Goal: Task Accomplishment & Management: Use online tool/utility

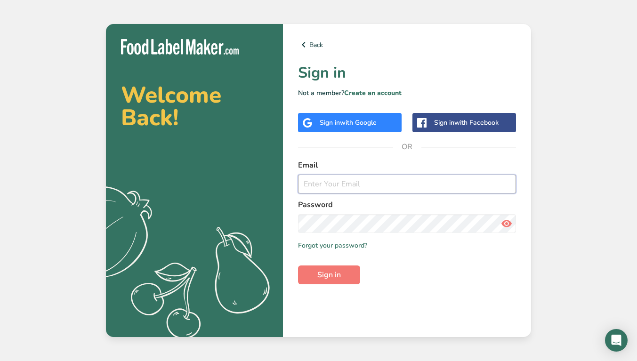
type input "jeffreyscandycompany@gmail.com"
click at [504, 227] on icon at bounding box center [506, 223] width 11 height 17
click at [339, 273] on span "Sign in" at bounding box center [330, 274] width 24 height 11
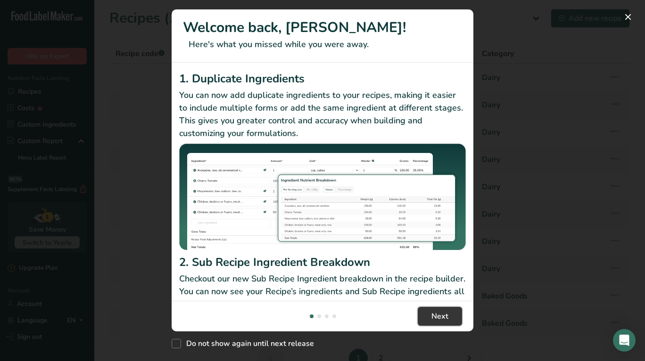
click at [442, 318] on span "Next" at bounding box center [439, 316] width 17 height 11
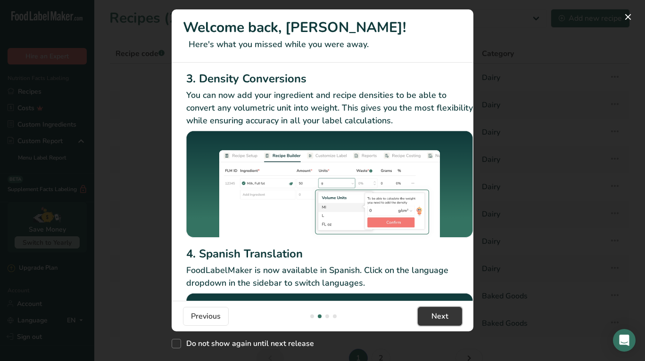
click at [433, 317] on span "Next" at bounding box center [439, 316] width 17 height 11
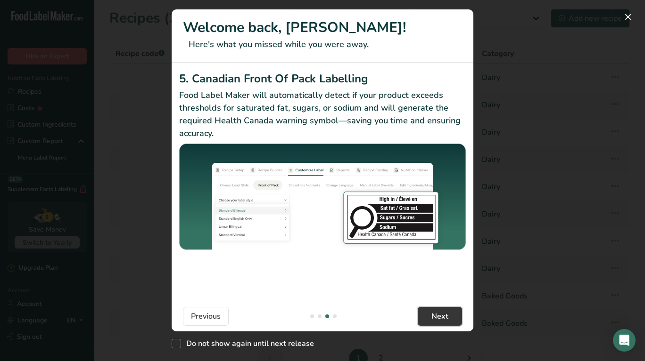
click at [433, 317] on span "Next" at bounding box center [439, 316] width 17 height 11
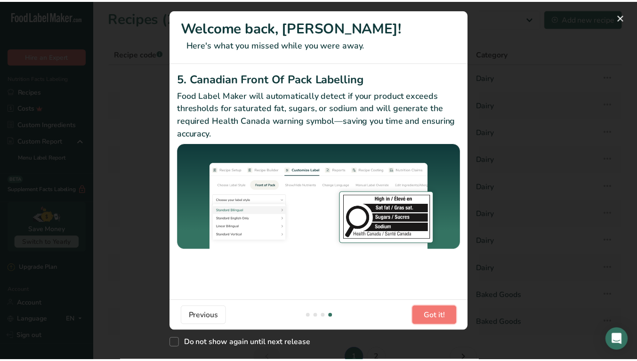
scroll to position [0, 898]
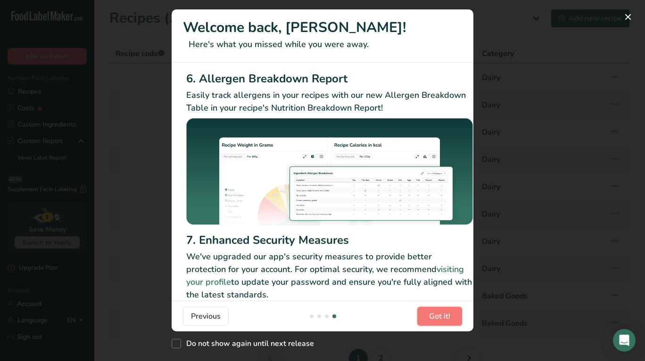
click at [433, 317] on span "Got it!" at bounding box center [439, 316] width 21 height 11
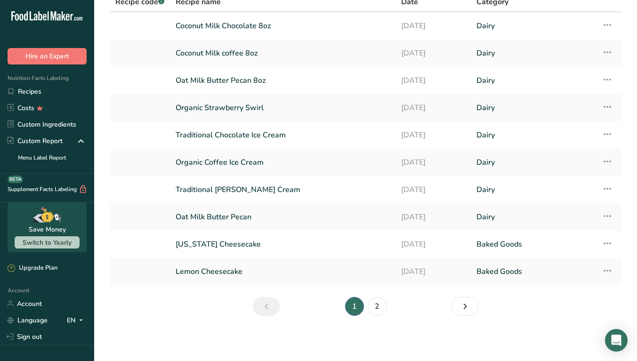
scroll to position [5, 0]
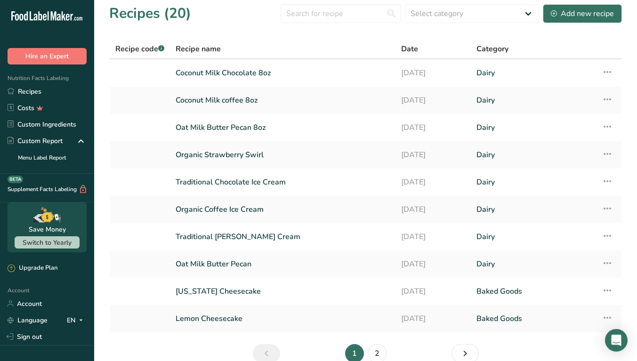
click at [286, 156] on link "Organic Strawberry Swirl" at bounding box center [283, 155] width 214 height 20
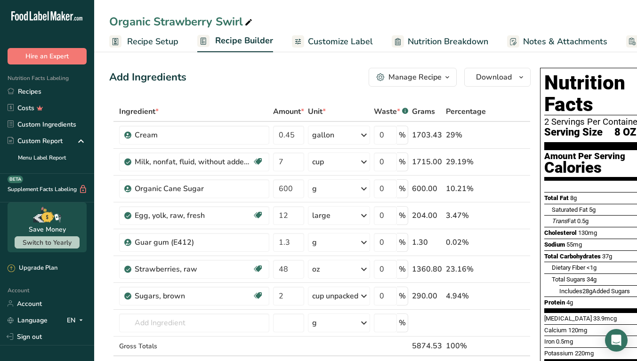
click at [163, 44] on span "Recipe Setup" at bounding box center [152, 41] width 51 height 13
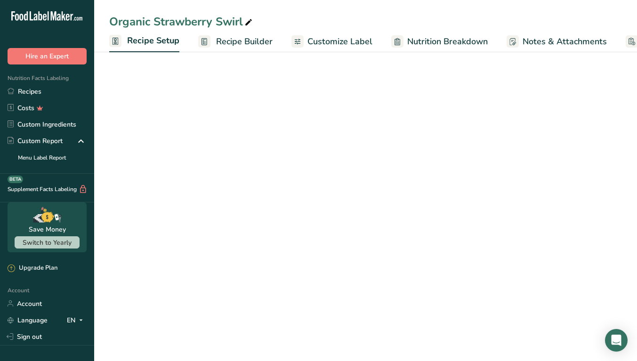
scroll to position [0, 3]
select select "22"
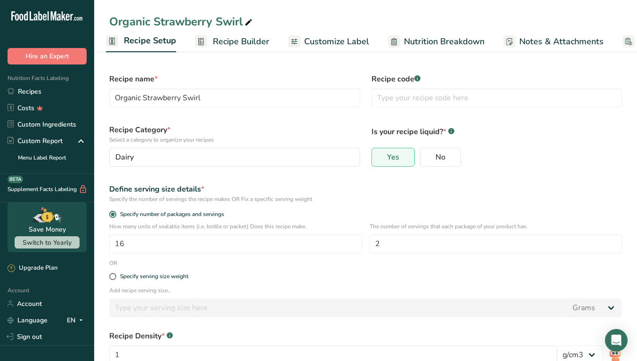
scroll to position [0, 0]
click at [219, 39] on span "Recipe Builder" at bounding box center [244, 41] width 57 height 13
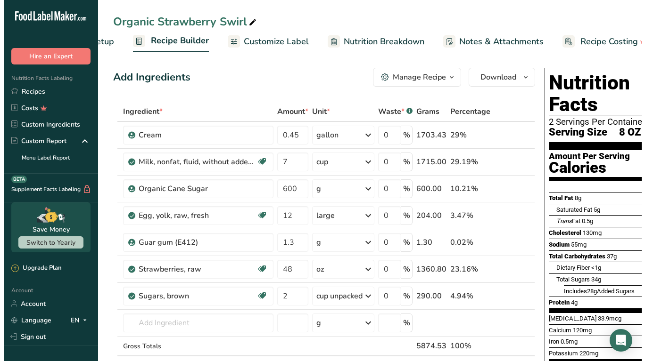
scroll to position [0, 88]
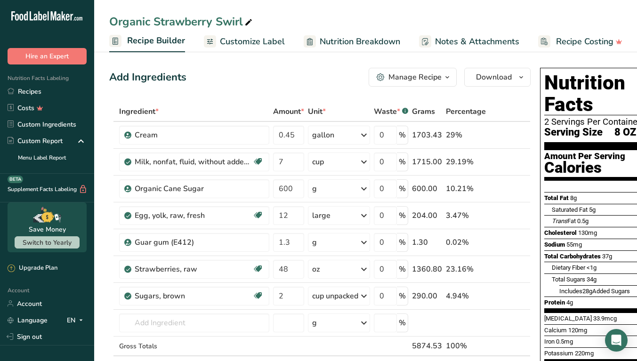
click at [399, 76] on div "Manage Recipe" at bounding box center [415, 77] width 53 height 11
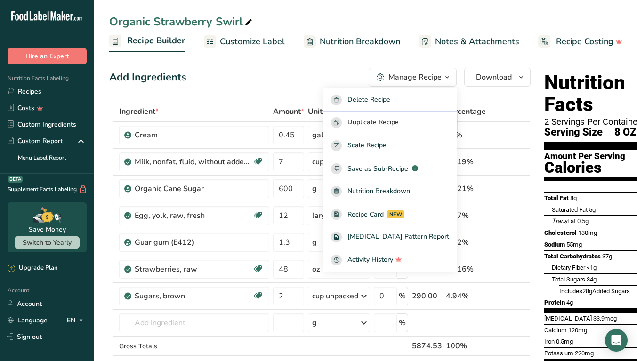
click at [398, 121] on span "Duplicate Recipe" at bounding box center [373, 122] width 51 height 11
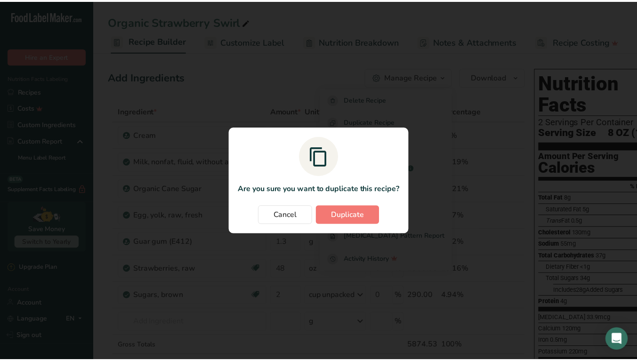
scroll to position [0, 81]
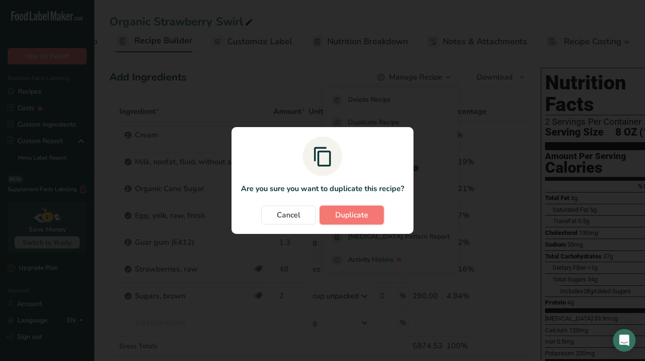
click at [351, 214] on span "Duplicate" at bounding box center [351, 215] width 33 height 11
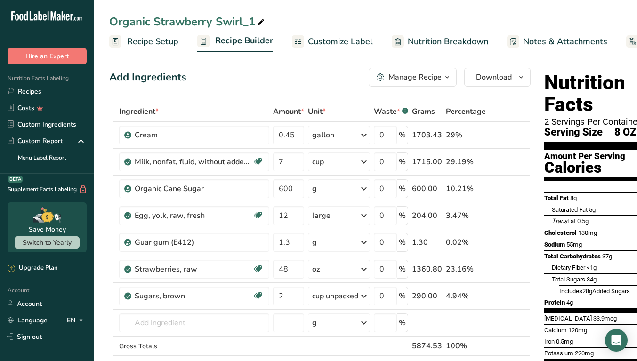
click at [254, 21] on div "Organic Strawberry Swirl_1" at bounding box center [187, 21] width 157 height 17
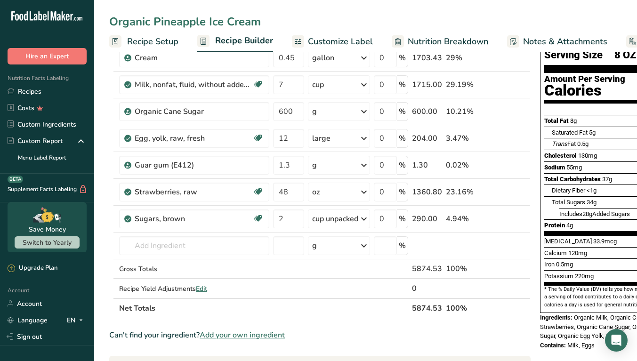
scroll to position [94, 0]
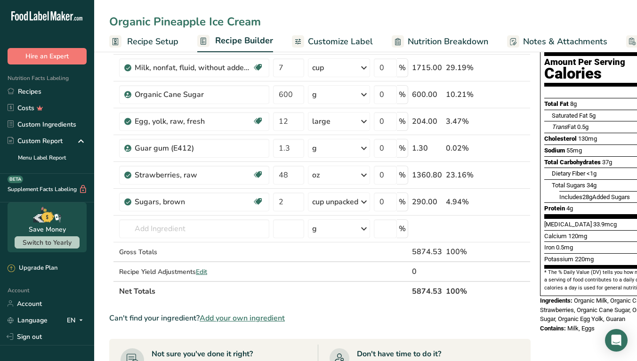
type input "Organic Pineapple Ice Cream"
click at [288, 174] on input "48" at bounding box center [288, 175] width 31 height 19
click at [210, 175] on div "Ingredient * Amount * Unit * Waste * .a-a{fill:#347362;}.b-a{fill:#fff;} Grams …" at bounding box center [320, 155] width 422 height 294
click at [513, 175] on icon at bounding box center [511, 176] width 7 height 10
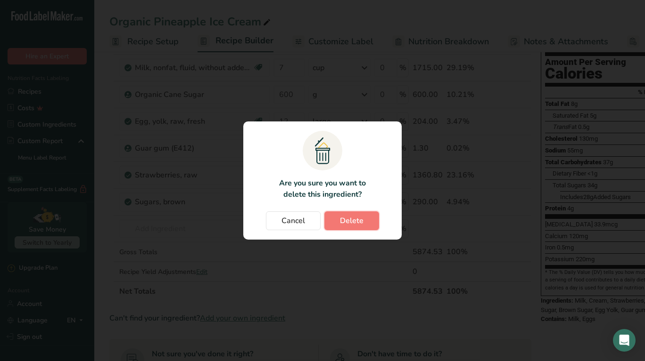
click at [361, 216] on span "Delete" at bounding box center [352, 220] width 24 height 11
type input "2"
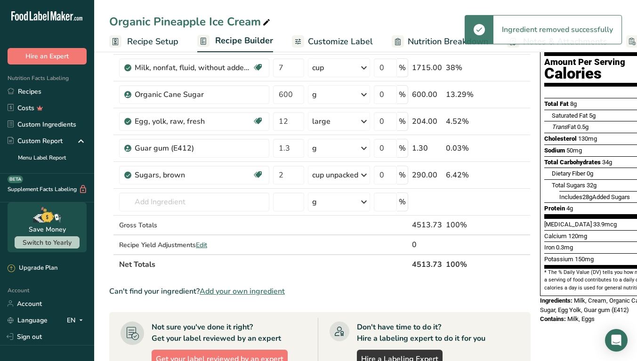
click at [511, 175] on icon at bounding box center [511, 176] width 7 height 10
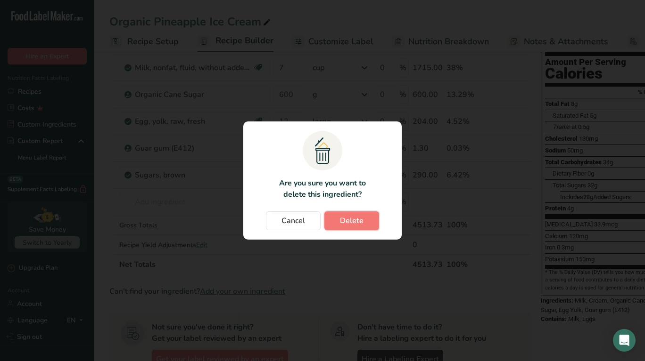
click at [357, 217] on span "Delete" at bounding box center [352, 220] width 24 height 11
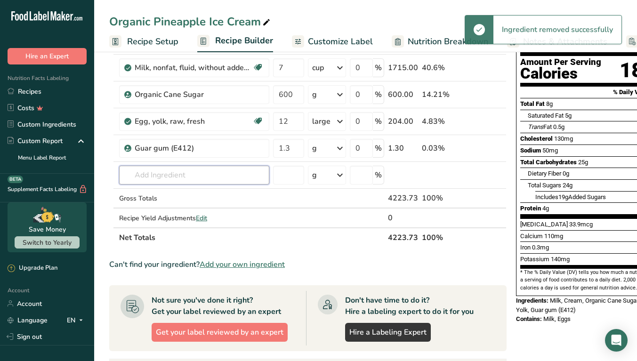
click at [138, 175] on input "text" at bounding box center [194, 175] width 150 height 19
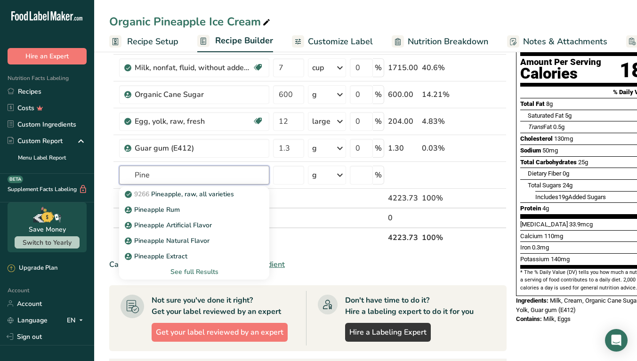
type input "Pine"
click at [178, 196] on p "9266 Pineapple, raw, all varieties" at bounding box center [180, 194] width 107 height 10
type input "Pineapple, raw, all varieties"
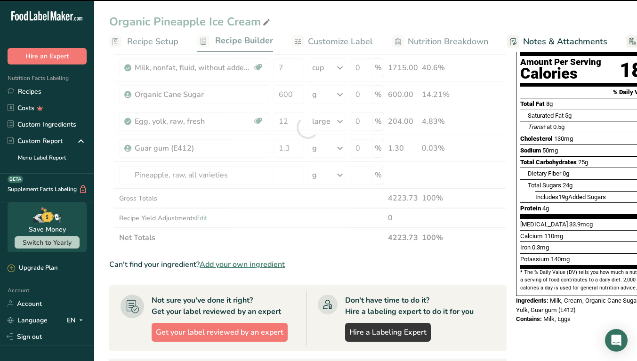
type input "0"
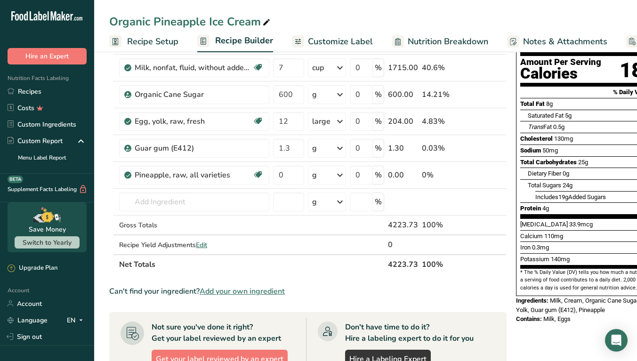
click at [323, 178] on div "g" at bounding box center [327, 175] width 38 height 19
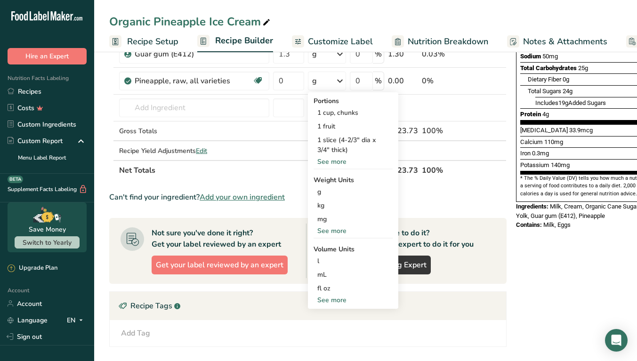
scroll to position [141, 0]
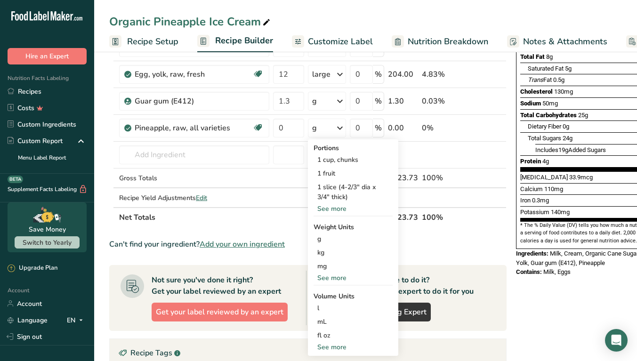
click at [331, 277] on div "See more" at bounding box center [353, 278] width 79 height 10
click at [329, 291] on div "lb" at bounding box center [353, 294] width 79 height 14
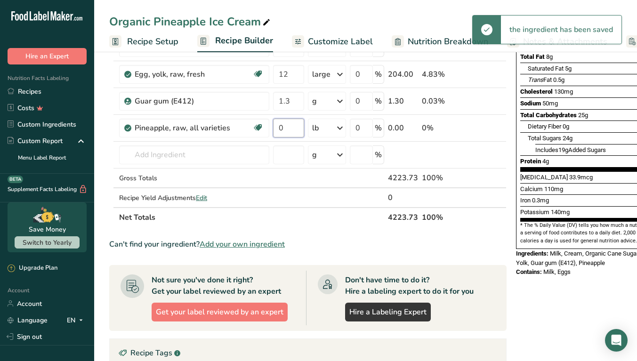
click at [286, 129] on input "0" at bounding box center [288, 128] width 31 height 19
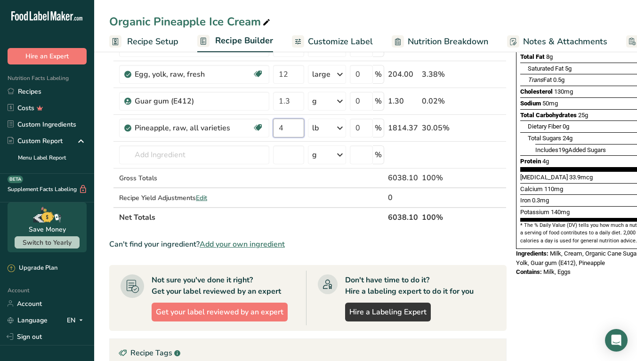
type input "4"
click at [167, 155] on div "Ingredient * Amount * Unit * Waste * .a-a{fill:#347362;}.b-a{fill:#fff;} Grams …" at bounding box center [308, 93] width 398 height 267
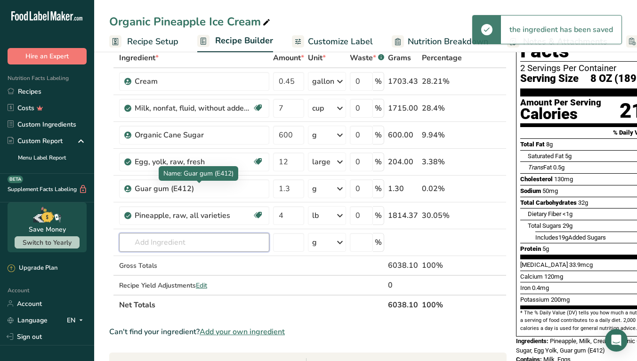
scroll to position [47, 0]
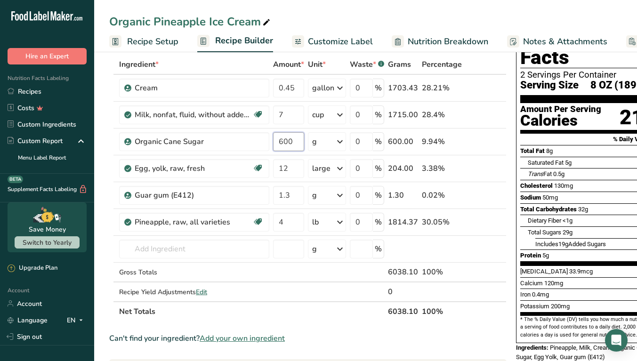
click at [280, 141] on input "600" at bounding box center [288, 141] width 31 height 19
type input "700"
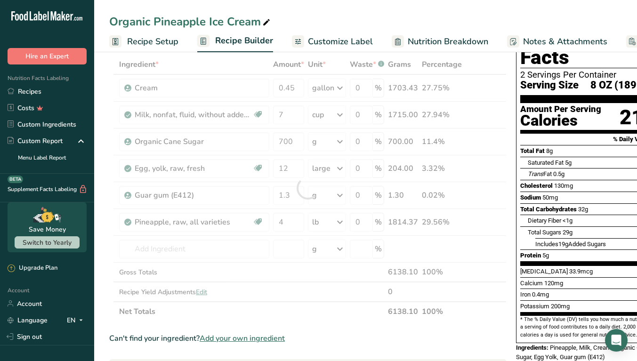
click at [273, 270] on div "Ingredient * Amount * Unit * Waste * .a-a{fill:#347362;}.b-a{fill:#fff;} Grams …" at bounding box center [308, 188] width 398 height 267
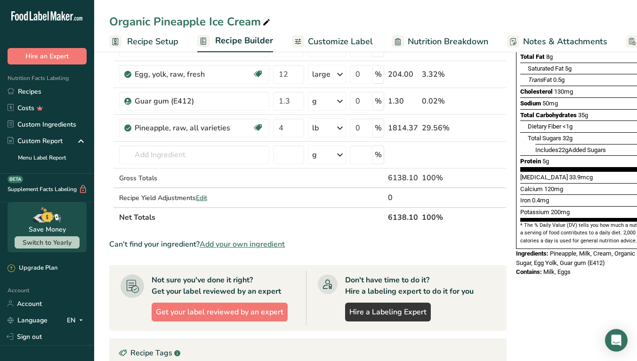
scroll to position [0, 0]
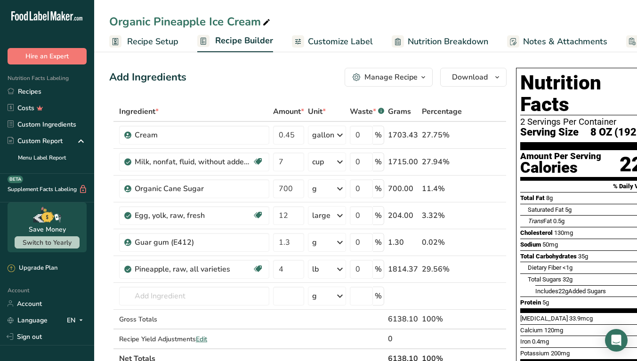
click at [143, 41] on span "Recipe Setup" at bounding box center [152, 41] width 51 height 13
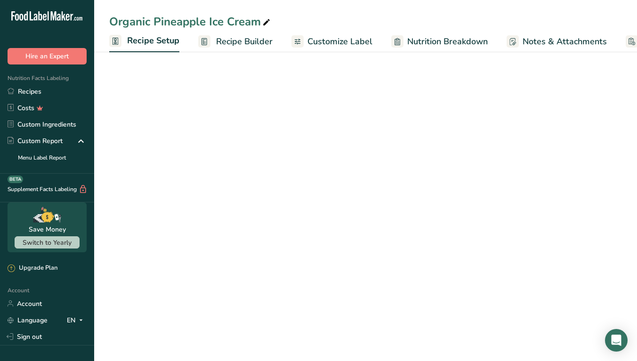
scroll to position [0, 3]
select select "22"
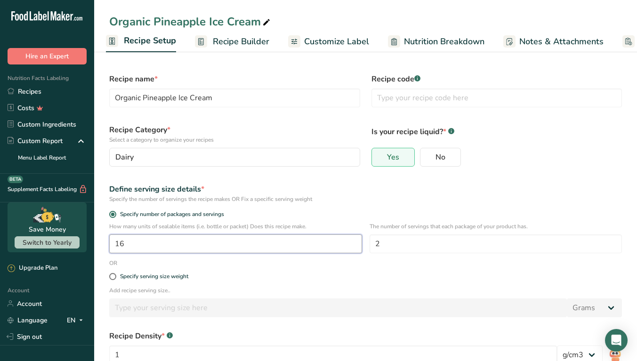
drag, startPoint x: 132, startPoint y: 245, endPoint x: 115, endPoint y: 245, distance: 17.5
click at [115, 245] on input "16" at bounding box center [235, 244] width 253 height 19
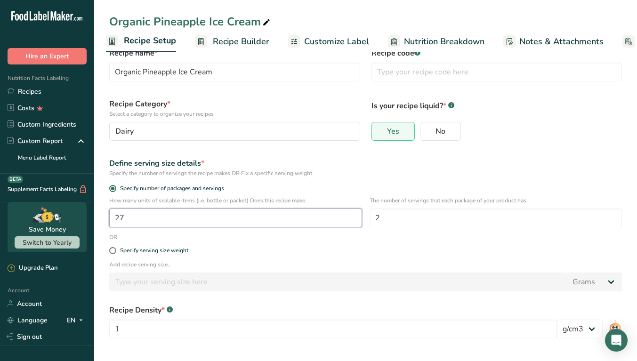
scroll to position [15, 0]
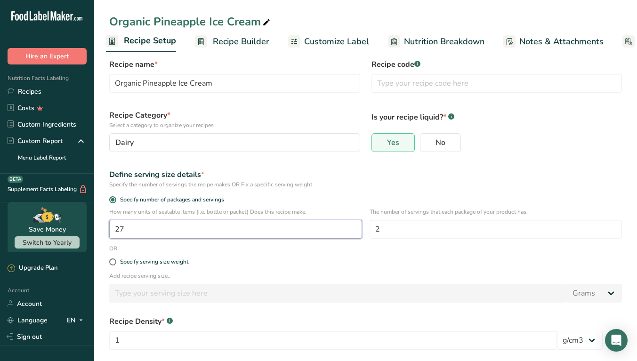
type input "27"
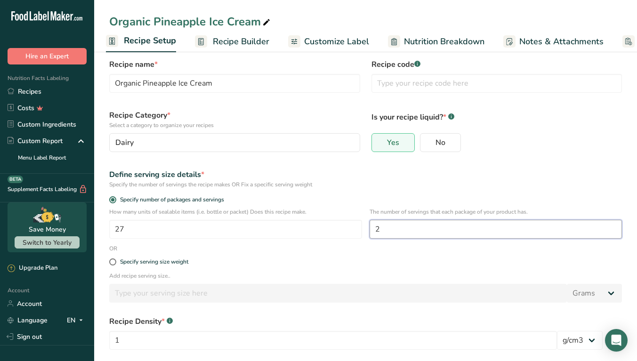
click at [385, 229] on input "2" at bounding box center [496, 229] width 253 height 19
type input "1"
click at [113, 263] on span at bounding box center [112, 262] width 7 height 7
click at [113, 263] on input "Specify serving size weight" at bounding box center [112, 262] width 6 height 6
radio input "true"
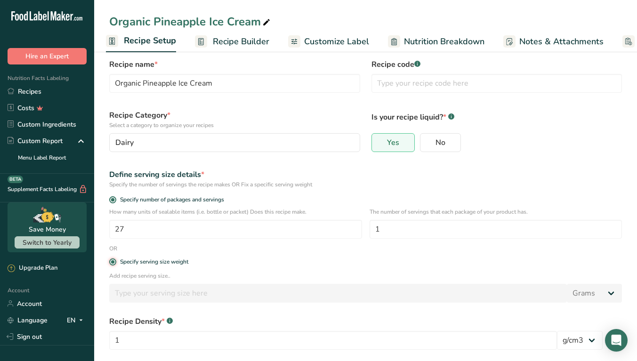
radio input "false"
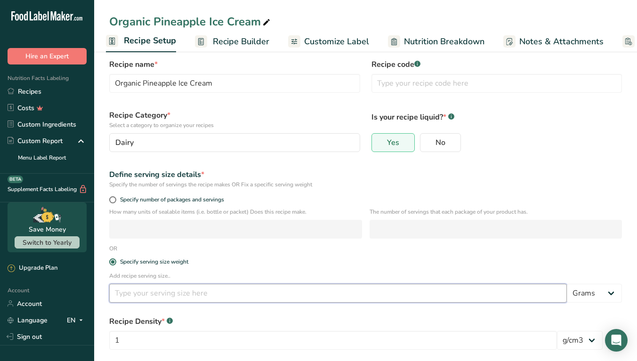
click at [124, 292] on input "number" at bounding box center [338, 293] width 458 height 19
type input "8"
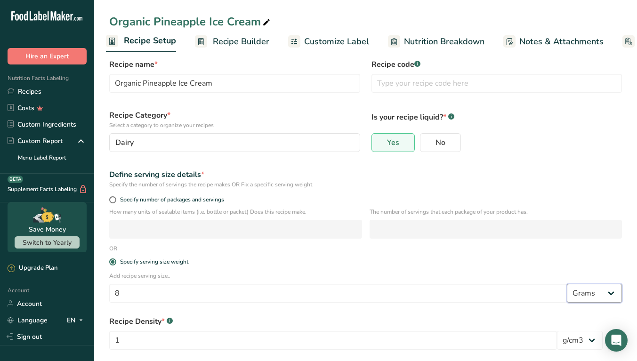
click at [615, 297] on select "Grams kg mg mcg lb oz l mL fl oz tbsp tsp cup qt gallon" at bounding box center [594, 293] width 55 height 19
select select "5"
click at [567, 284] on select "Grams kg mg mcg lb oz l mL fl oz tbsp tsp cup qt gallon" at bounding box center [594, 293] width 55 height 19
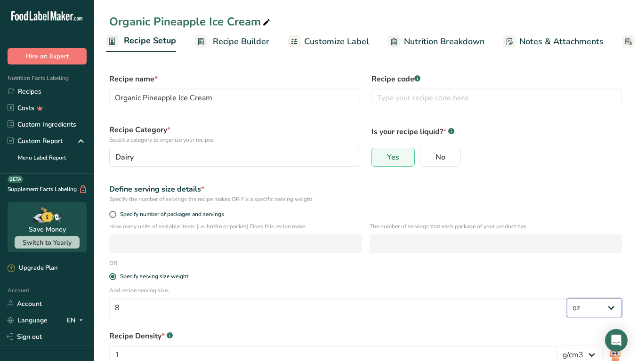
scroll to position [62, 0]
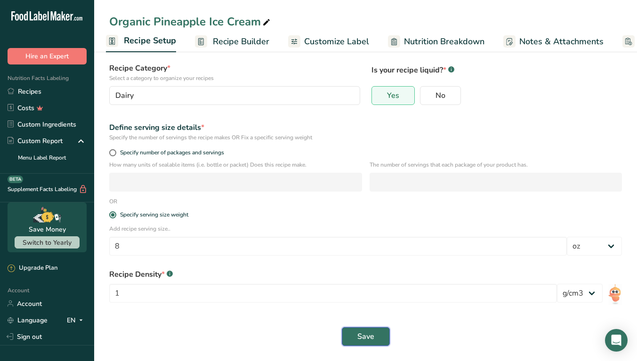
click at [364, 335] on span "Save" at bounding box center [366, 336] width 17 height 11
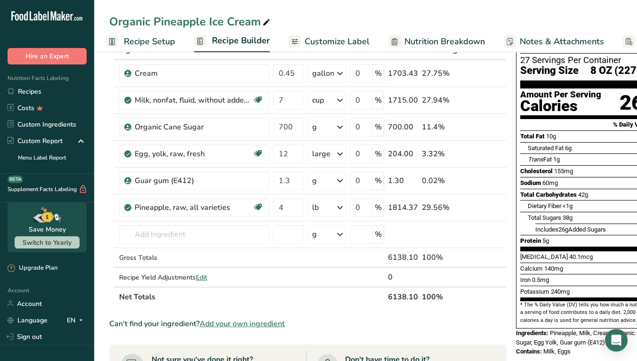
drag, startPoint x: 412, startPoint y: 351, endPoint x: 494, endPoint y: 354, distance: 82.1
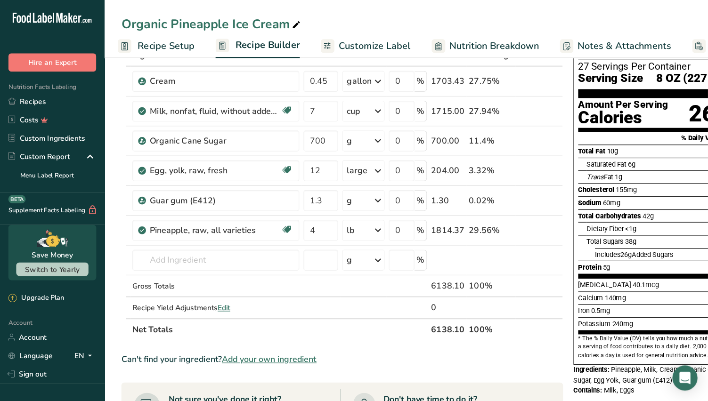
scroll to position [0, 3]
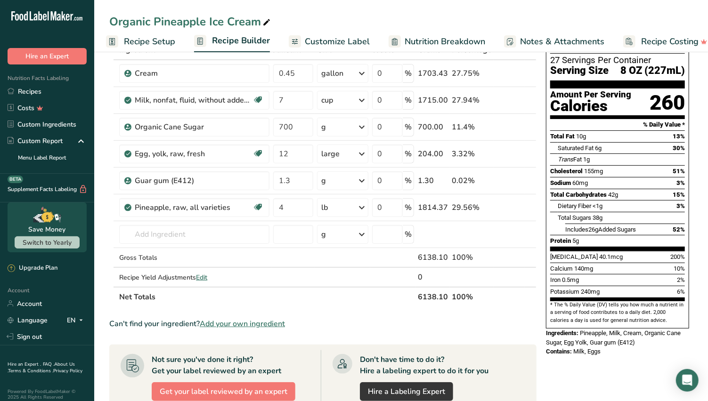
click at [335, 44] on span "Customize Label" at bounding box center [337, 41] width 65 height 13
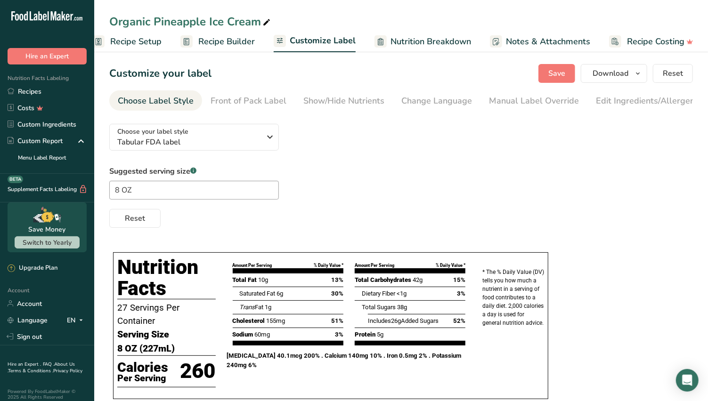
click at [521, 98] on div "Manual Label Override" at bounding box center [534, 101] width 90 height 13
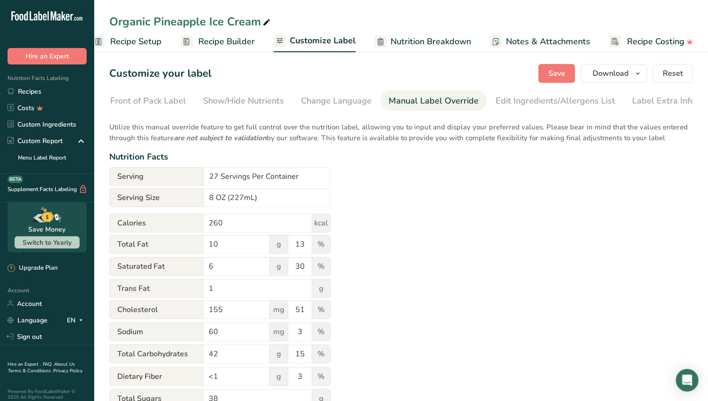
click at [523, 101] on div "Edit Ingredients/Allergens List" at bounding box center [556, 101] width 120 height 13
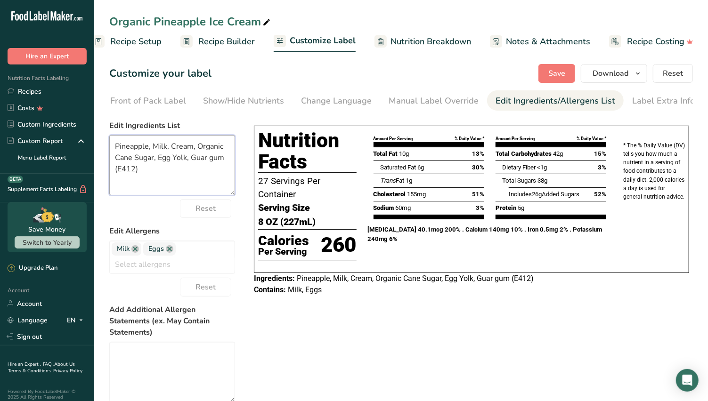
click at [114, 146] on textarea "Pineapple, Milk, Cream, Organic Cane Sugar, Egg Yolk, Guar gum (E412)" at bounding box center [172, 165] width 126 height 60
click at [181, 148] on textarea "Organic Pineapple, Milk, Cream, Organic Cane Sugar, Egg Yolk, Guar gum (E412)" at bounding box center [172, 165] width 126 height 60
click at [116, 161] on textarea "Organic Pineapple, Organic Milk, Cream, Organic Cane Sugar, Egg Yolk, Guar gum …" at bounding box center [172, 165] width 126 height 60
click at [138, 169] on textarea "Organic Pineapple, Organic Milk, Organic Cream, Organic Cane Sugar, Egg Yolk, G…" at bounding box center [172, 165] width 126 height 60
click at [155, 182] on textarea "Organic Pineapple, Organic Milk, Organic Cream, Organic Cane Sugar, Organic Egg…" at bounding box center [172, 165] width 126 height 60
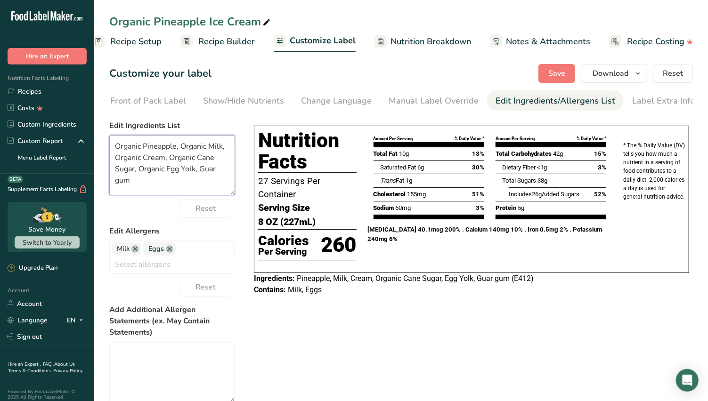
click at [216, 171] on textarea "Organic Pineapple, Organic Milk, Organic Cream, Organic Cane Sugar, Organic Egg…" at bounding box center [172, 165] width 126 height 60
click at [134, 181] on textarea "Organic Pineapple, Organic Milk, Organic Cream, Organic Cane Sugar, Organic Egg…" at bounding box center [172, 165] width 126 height 60
type textarea "Organic Pineapple, Organic Milk, Organic Cream, Organic Cane Sugar, Organic Egg…"
click at [370, 328] on div "Choose your label style Tabular FDA label USA (FDA) Standard FDA label Tabular …" at bounding box center [401, 304] width 584 height 376
click at [557, 69] on span "Save" at bounding box center [556, 73] width 17 height 11
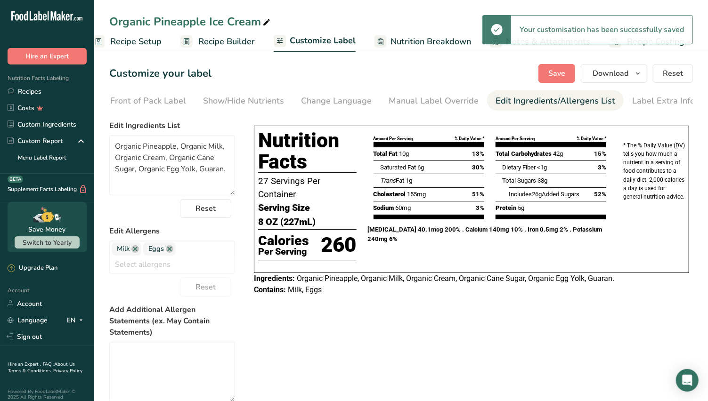
click at [637, 97] on div "Label Extra Info" at bounding box center [663, 101] width 63 height 13
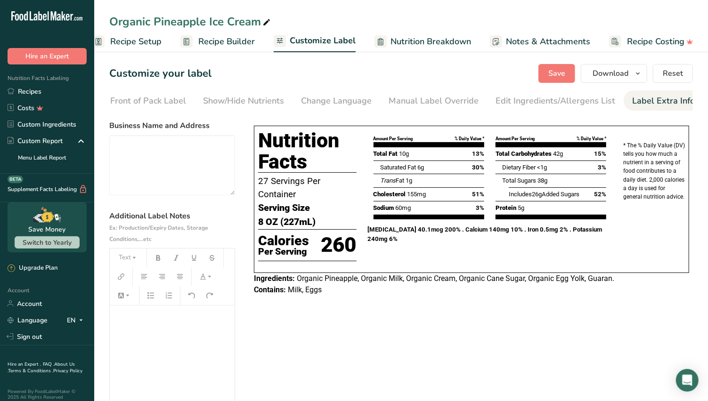
click at [326, 99] on div "Change Language" at bounding box center [336, 101] width 71 height 13
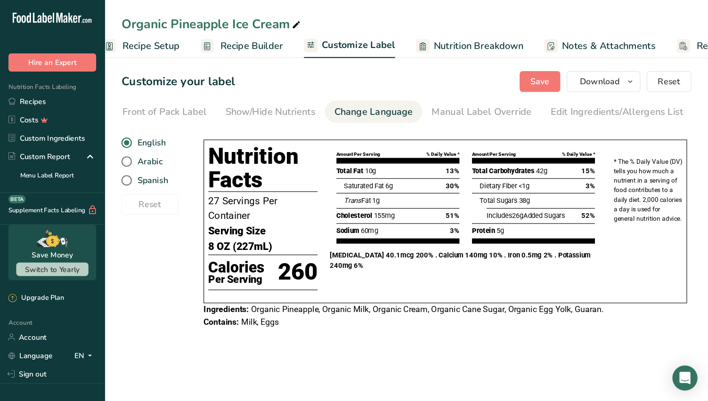
scroll to position [0, 100]
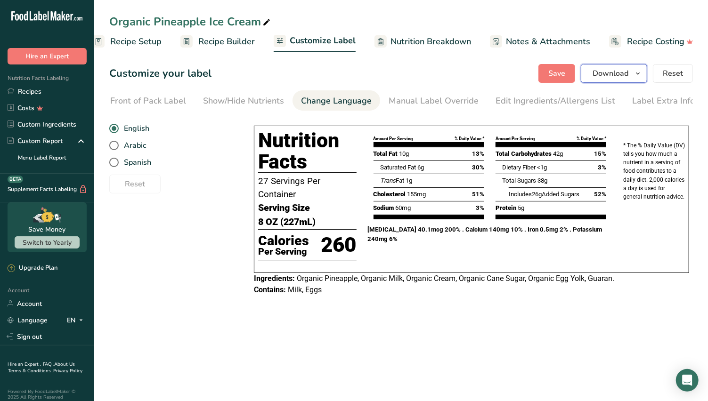
click at [636, 72] on icon "button" at bounding box center [638, 74] width 8 height 12
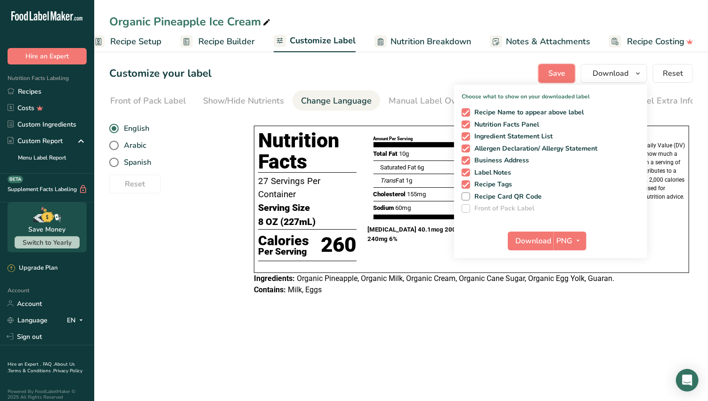
click at [554, 76] on span "Save" at bounding box center [556, 73] width 17 height 11
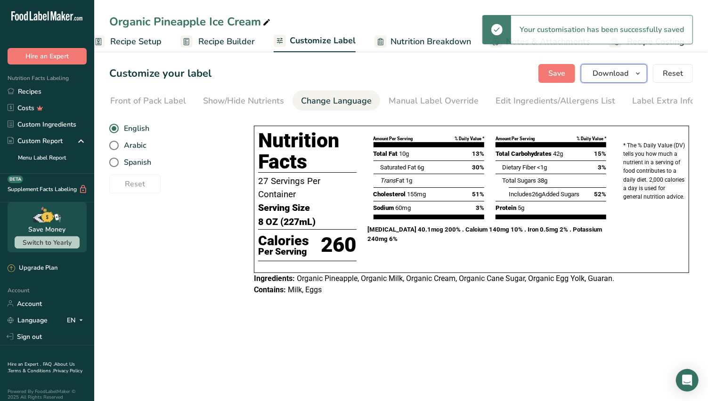
click at [628, 73] on span "Download" at bounding box center [611, 73] width 36 height 11
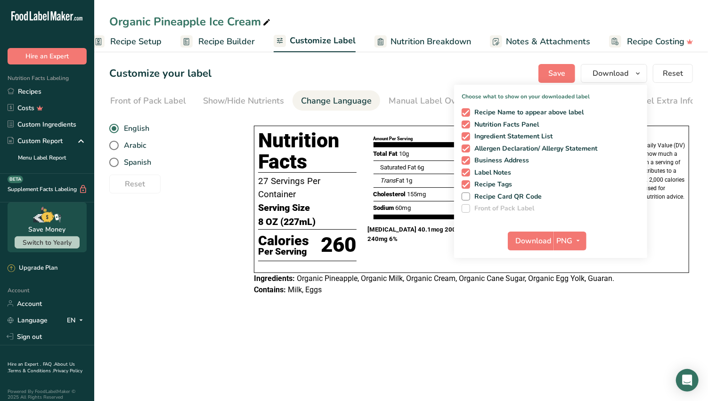
click at [441, 73] on div "Customize your label Save Download Choose what to show on your downloaded label…" at bounding box center [401, 73] width 584 height 19
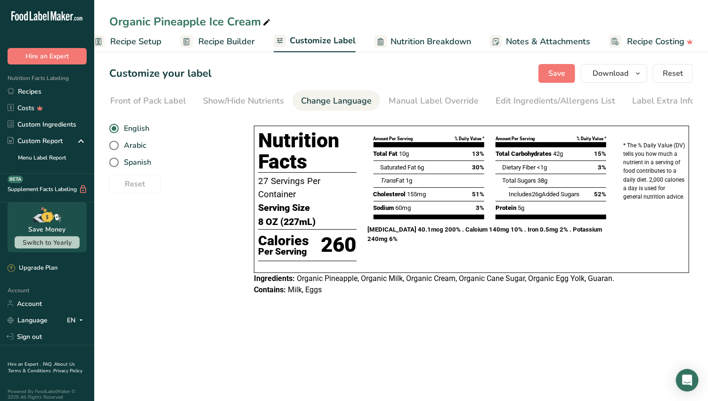
click at [228, 99] on div "Show/Hide Nutrients" at bounding box center [243, 101] width 81 height 13
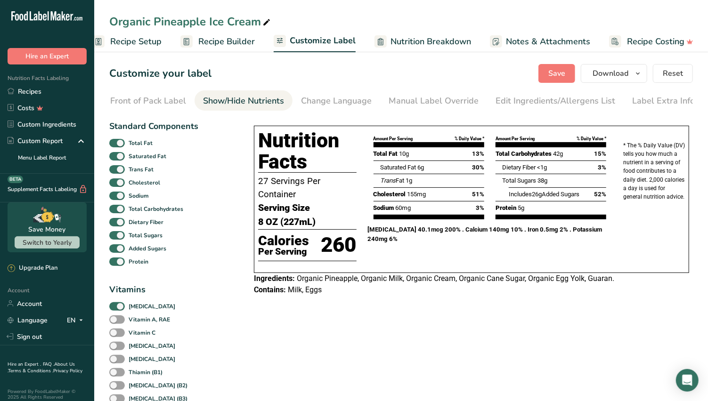
click at [145, 94] on link "Front of Pack Label" at bounding box center [148, 100] width 76 height 21
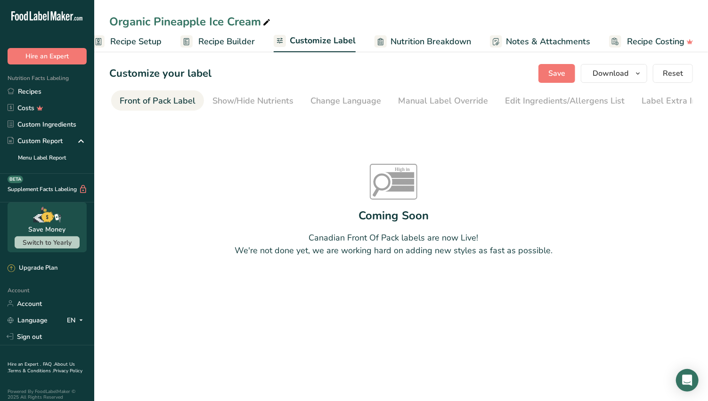
scroll to position [0, 0]
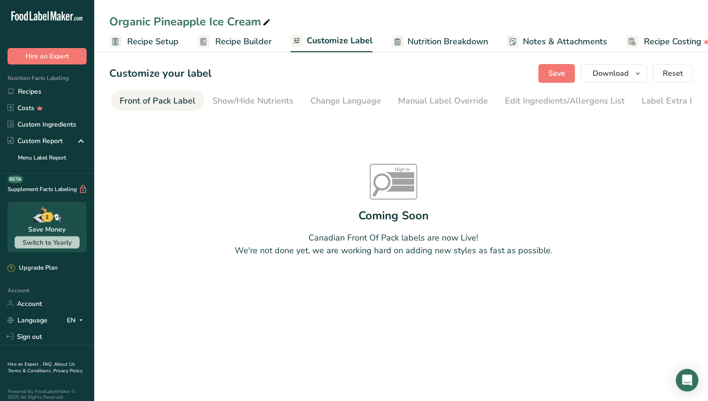
click at [329, 41] on span "Customize Label" at bounding box center [340, 40] width 66 height 13
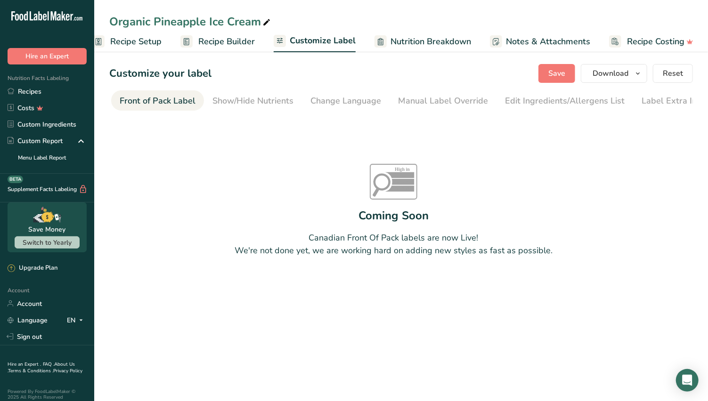
click at [304, 41] on span "Customize Label" at bounding box center [323, 40] width 66 height 13
click at [424, 39] on span "Nutrition Breakdown" at bounding box center [431, 41] width 81 height 13
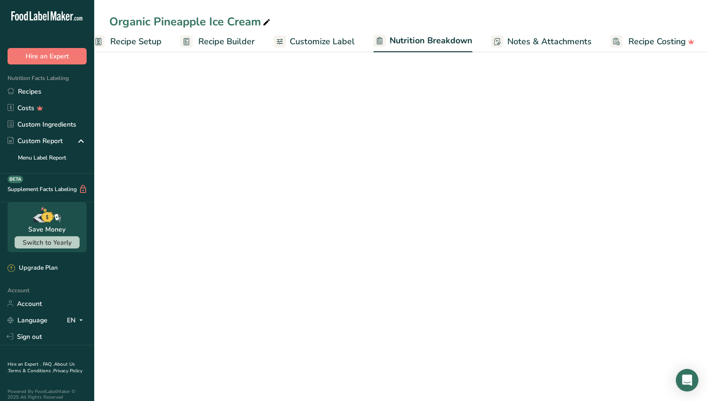
scroll to position [0, 18]
select select "Calories"
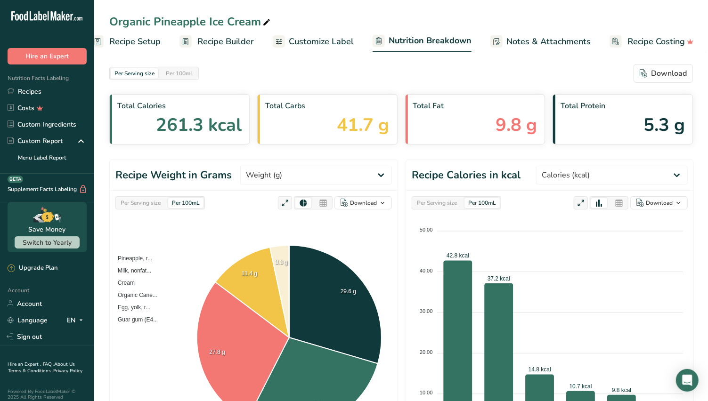
click at [317, 41] on span "Customize Label" at bounding box center [321, 41] width 65 height 13
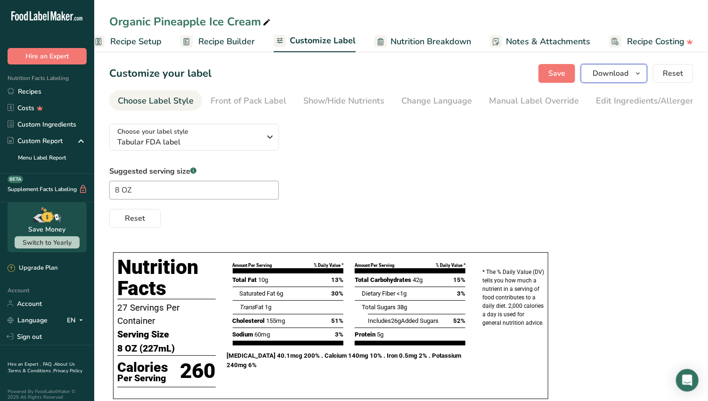
click at [611, 73] on span "Download" at bounding box center [611, 73] width 36 height 11
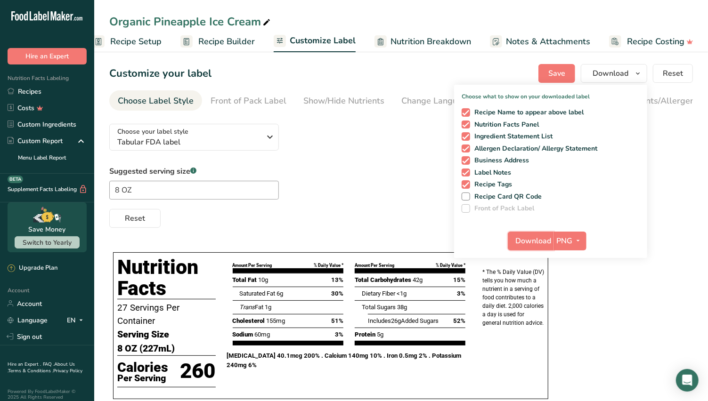
click at [541, 240] on span "Download" at bounding box center [534, 241] width 36 height 11
click at [580, 239] on icon "button" at bounding box center [579, 241] width 8 height 12
click at [578, 302] on link "PDF" at bounding box center [571, 307] width 30 height 16
click at [579, 239] on icon "button" at bounding box center [578, 241] width 8 height 12
click at [571, 305] on link "PDF" at bounding box center [570, 307] width 30 height 16
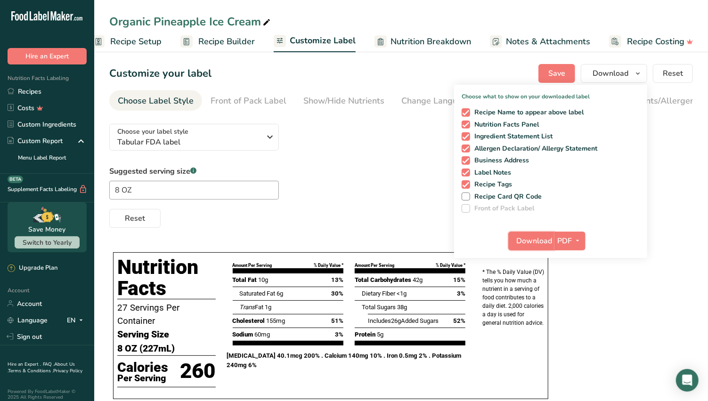
click at [538, 239] on span "Download" at bounding box center [534, 241] width 36 height 11
click at [580, 242] on icon "button" at bounding box center [578, 241] width 8 height 12
click at [576, 256] on link "PNG" at bounding box center [570, 261] width 30 height 16
click at [538, 240] on span "Download" at bounding box center [534, 241] width 36 height 11
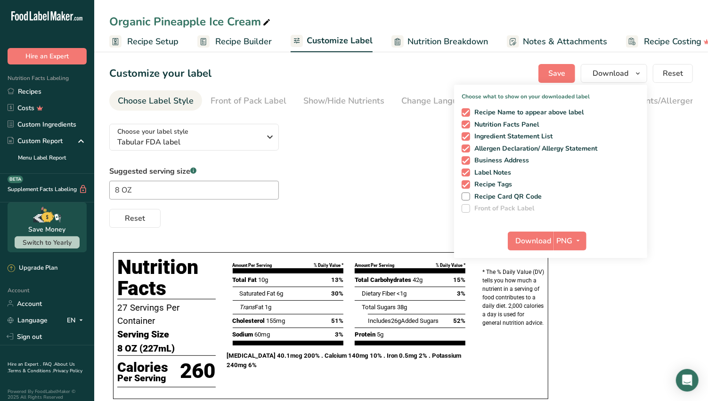
scroll to position [0, 17]
